Goal: Information Seeking & Learning: Check status

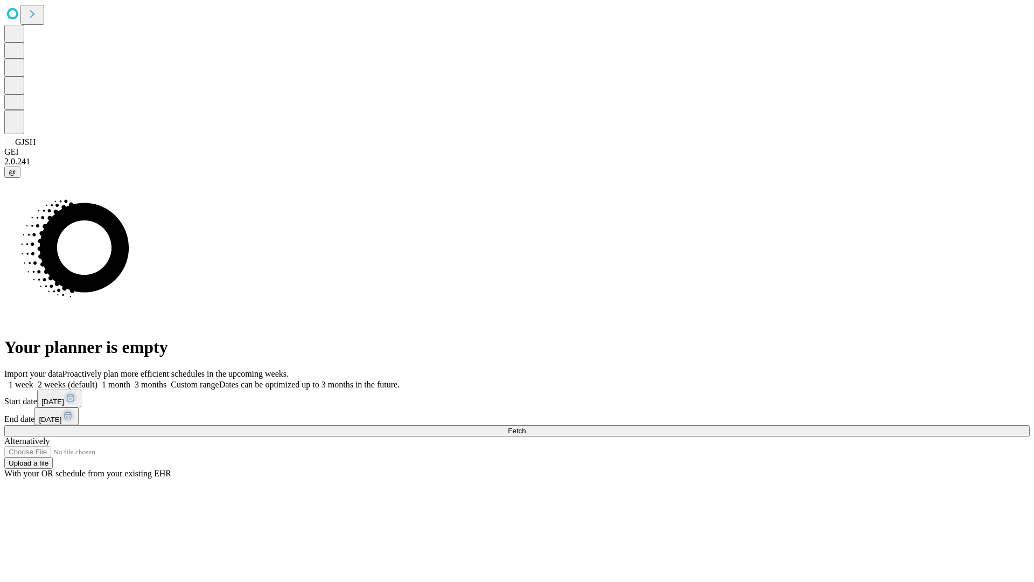
click at [526, 426] on span "Fetch" at bounding box center [517, 430] width 18 height 8
